Goal: Navigation & Orientation: Find specific page/section

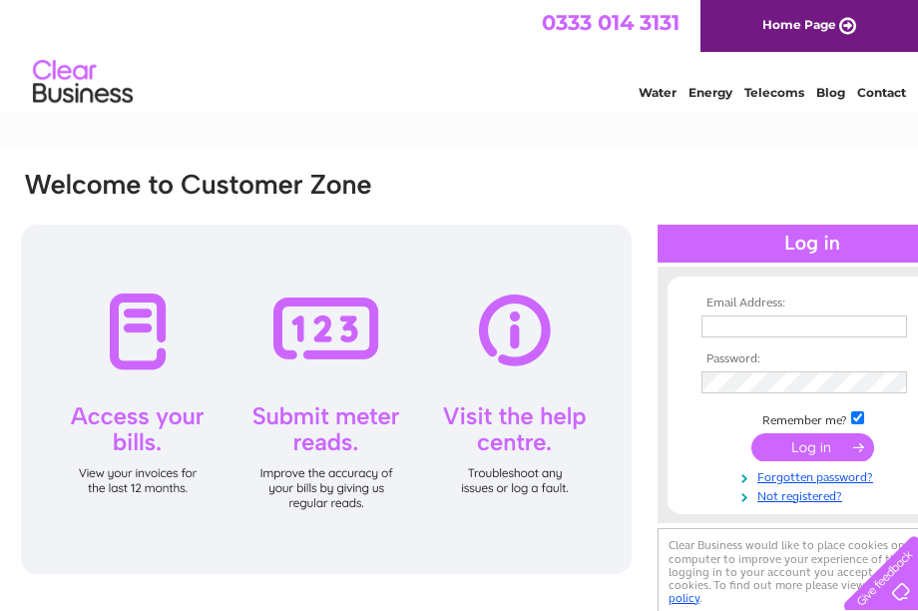
type input "[EMAIL_ADDRESS][DOMAIN_NAME]"
click at [804, 445] on input "submit" at bounding box center [813, 447] width 123 height 28
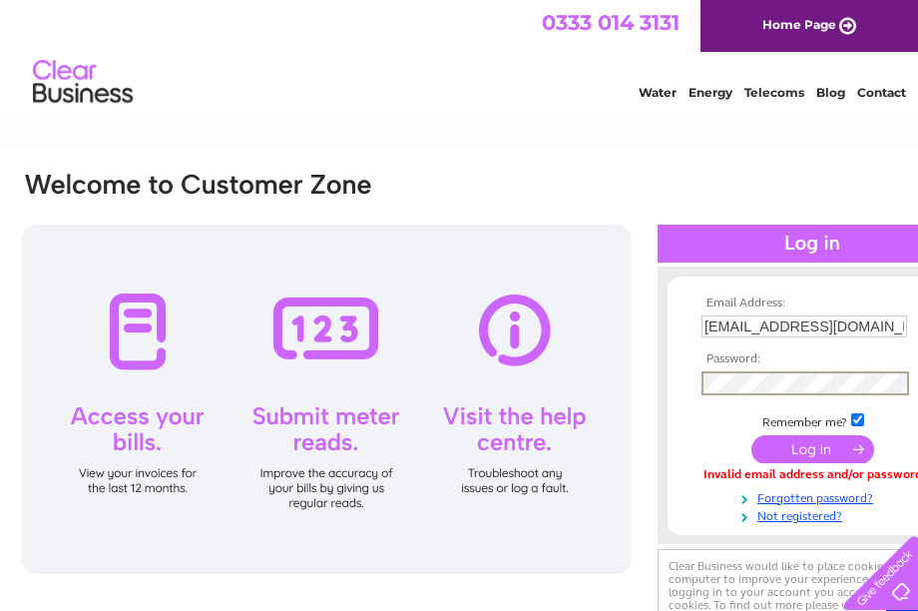
click at [699, 386] on td at bounding box center [813, 383] width 232 height 35
click at [808, 453] on input "submit" at bounding box center [813, 449] width 123 height 28
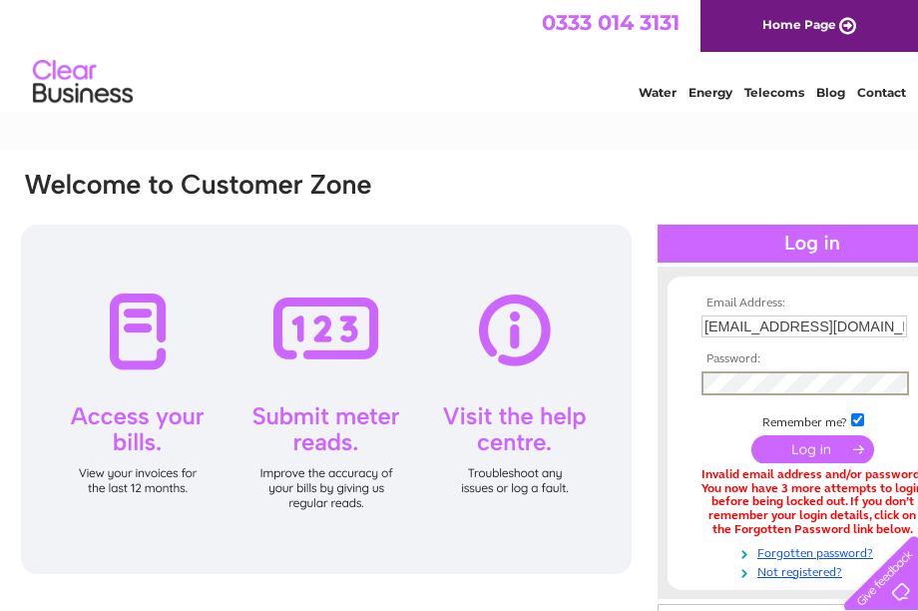
click at [693, 384] on form "Email Address: mark@heatherhills.co.uk Password:" at bounding box center [813, 437] width 290 height 283
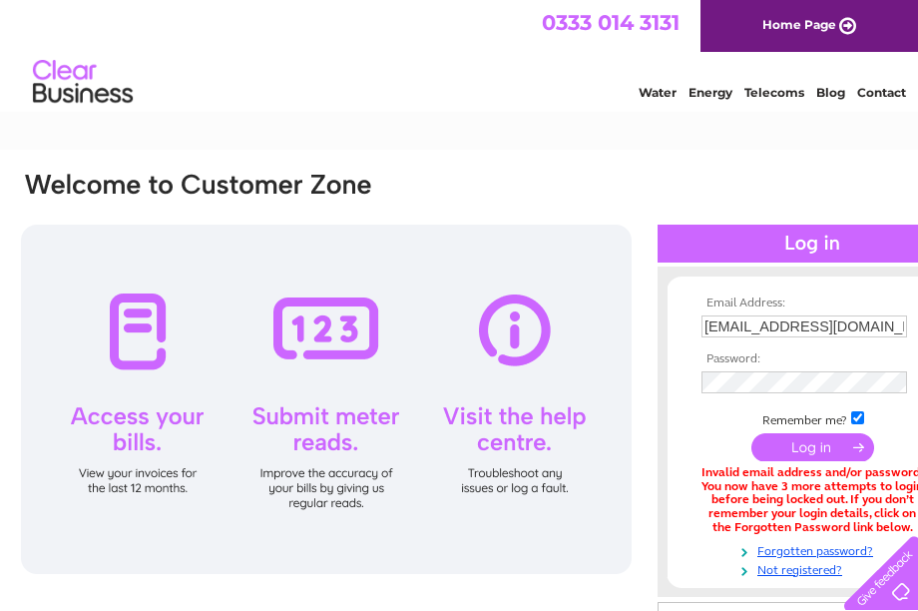
click at [806, 442] on input "submit" at bounding box center [813, 447] width 123 height 28
click at [818, 446] on input "submit" at bounding box center [813, 447] width 123 height 28
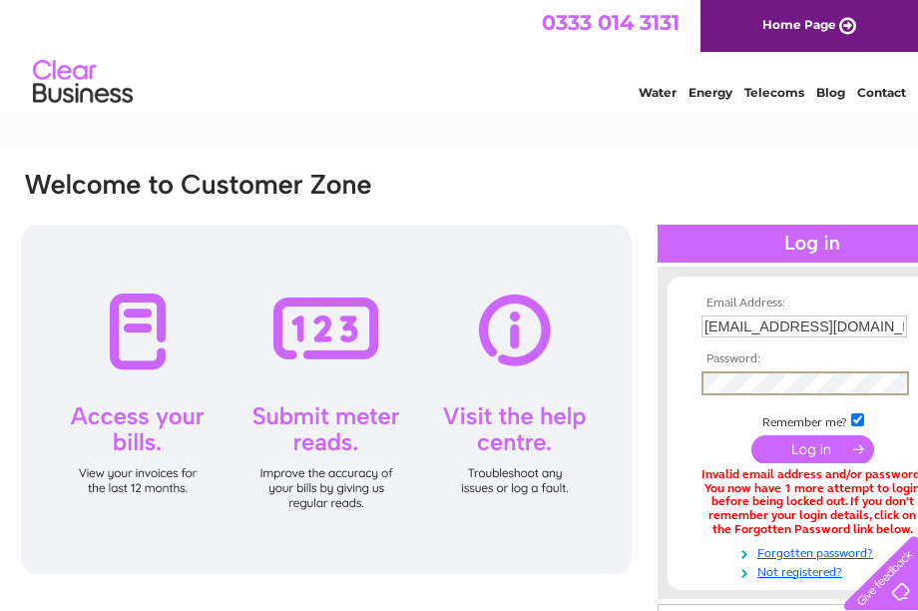
click at [693, 386] on form "Email Address: mark@heatherhills.co.uk Password:" at bounding box center [813, 437] width 290 height 283
click at [818, 454] on input "submit" at bounding box center [813, 449] width 123 height 28
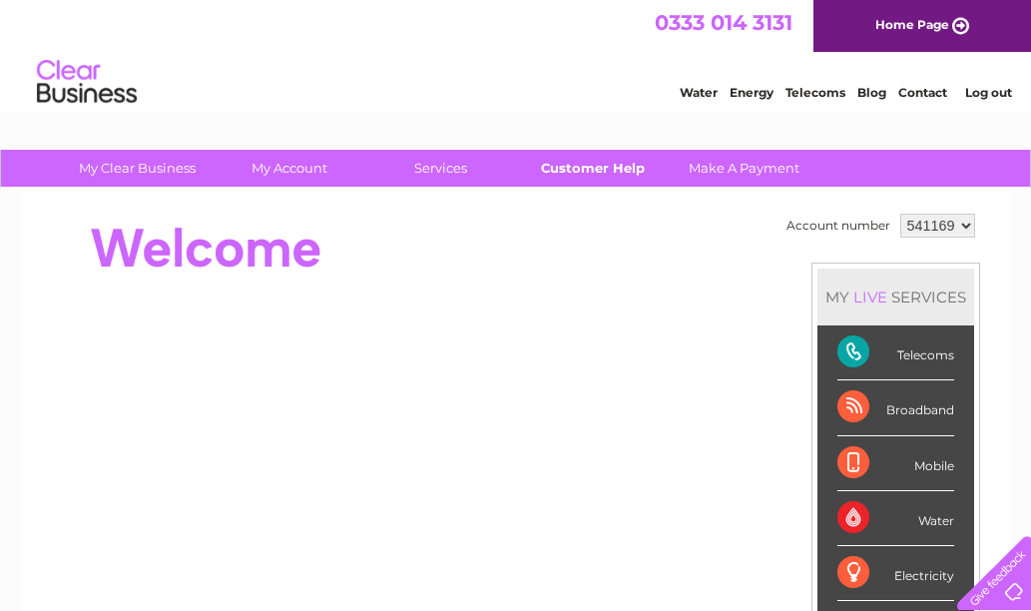
click at [596, 162] on link "Customer Help" at bounding box center [592, 168] width 165 height 37
